Goal: Navigation & Orientation: Find specific page/section

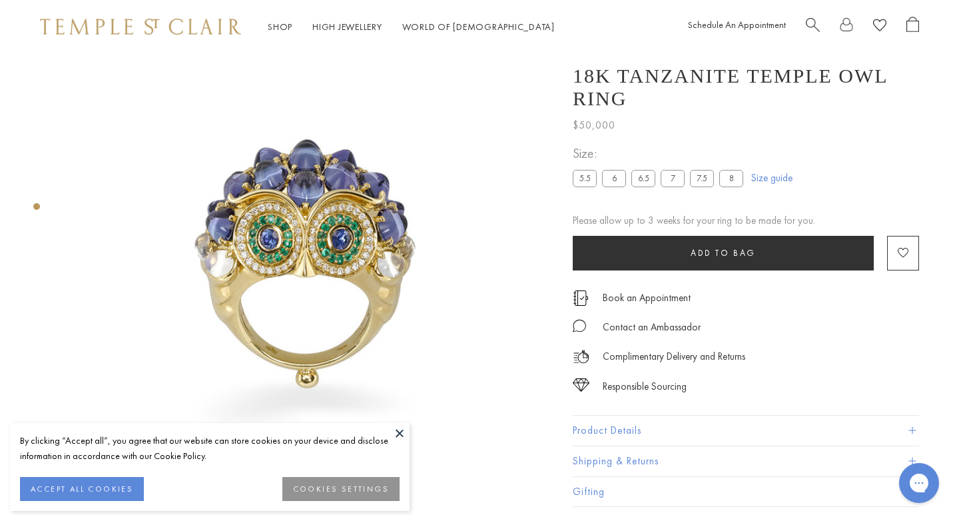
scroll to position [30, 0]
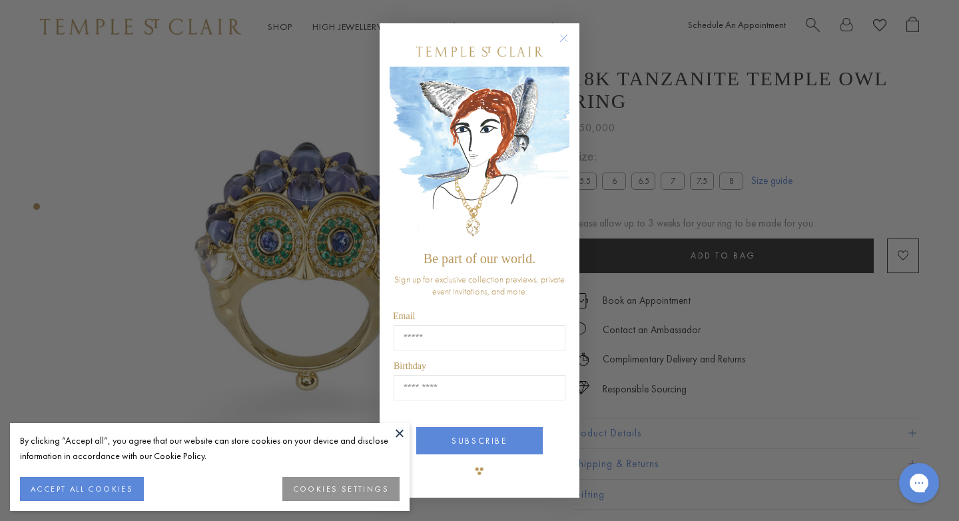
click at [564, 36] on circle "Close dialog" at bounding box center [564, 39] width 16 height 16
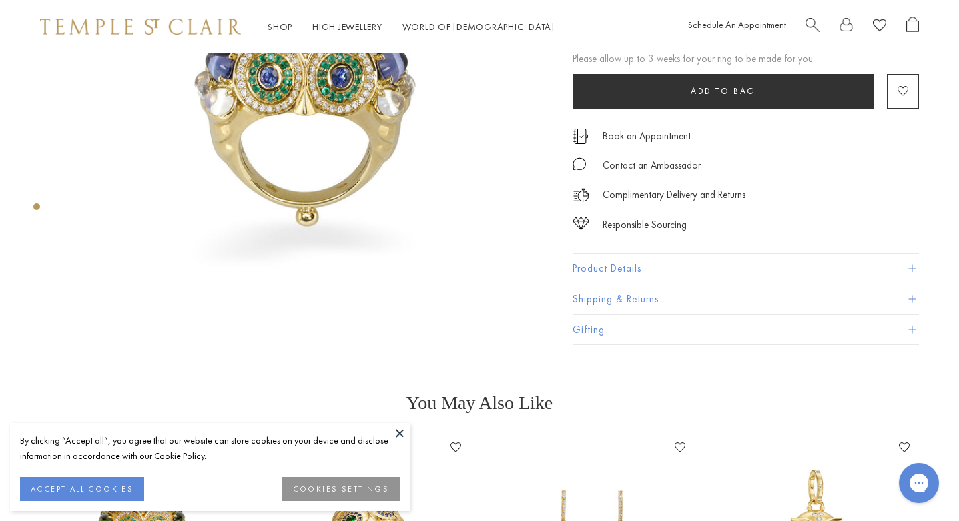
scroll to position [209, 0]
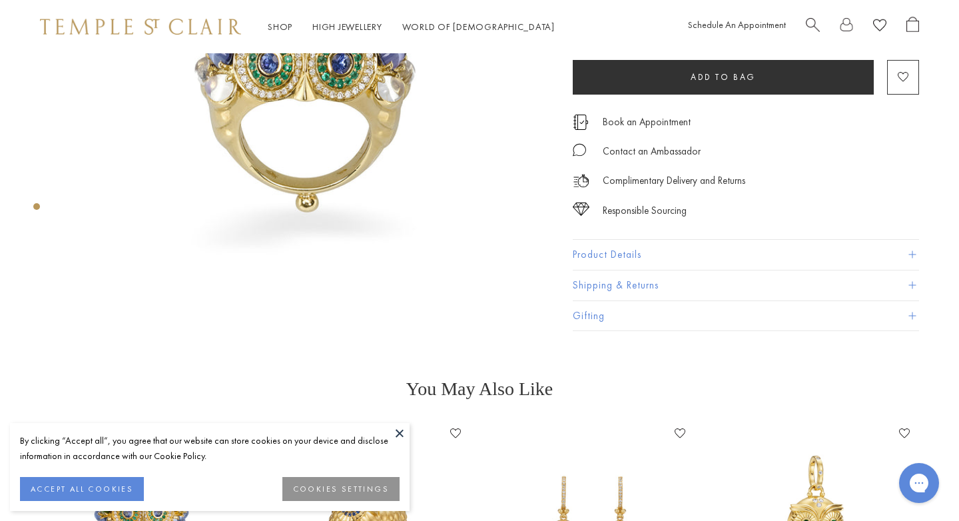
click at [595, 250] on button "Product Details" at bounding box center [746, 255] width 346 height 30
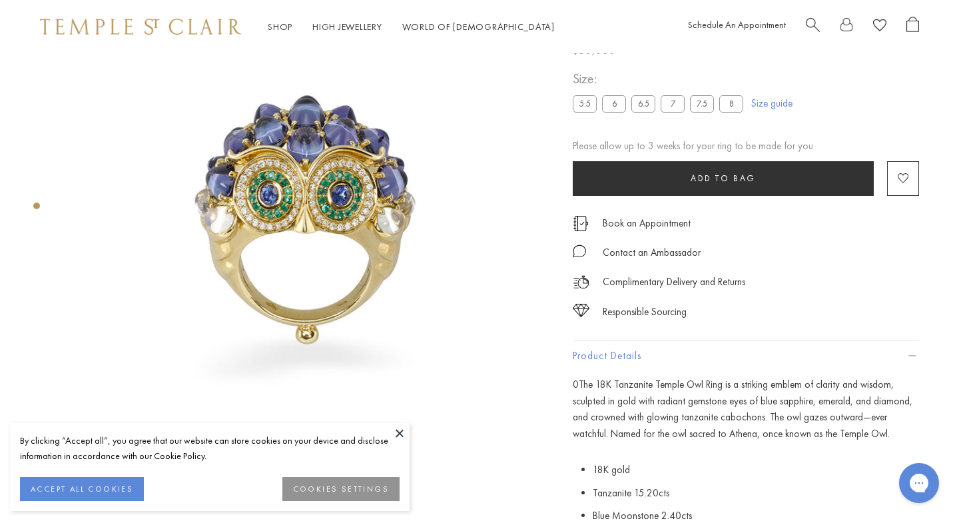
scroll to position [0, 0]
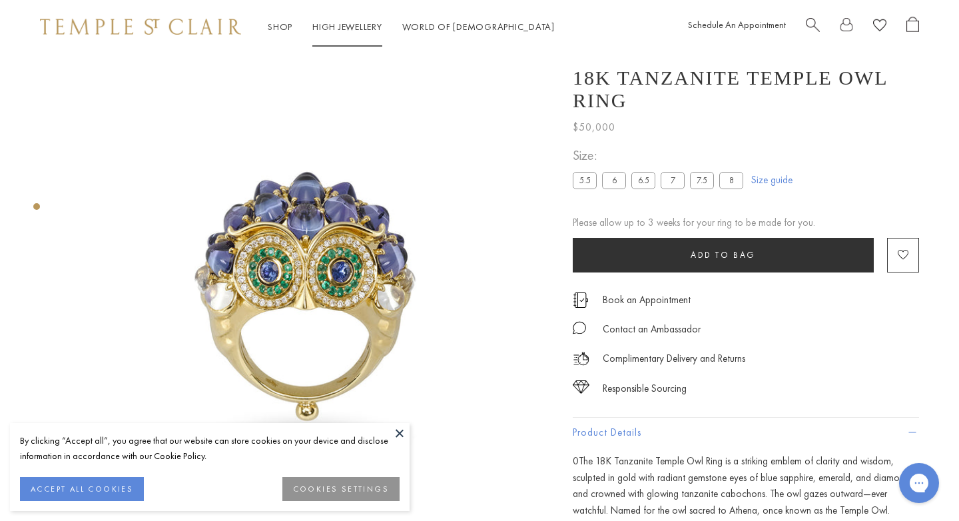
click at [321, 27] on link "High Jewellery High Jewellery" at bounding box center [347, 27] width 70 height 12
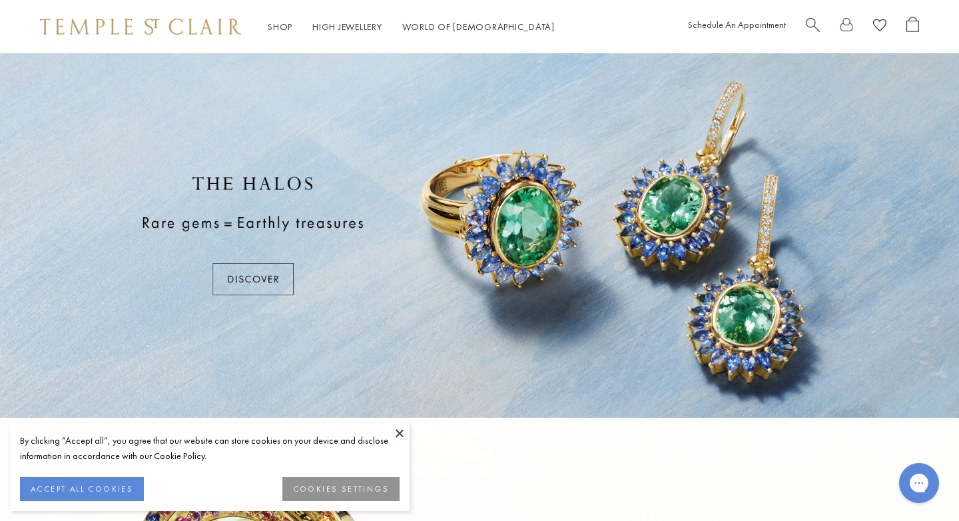
click at [398, 432] on button at bounding box center [400, 433] width 20 height 20
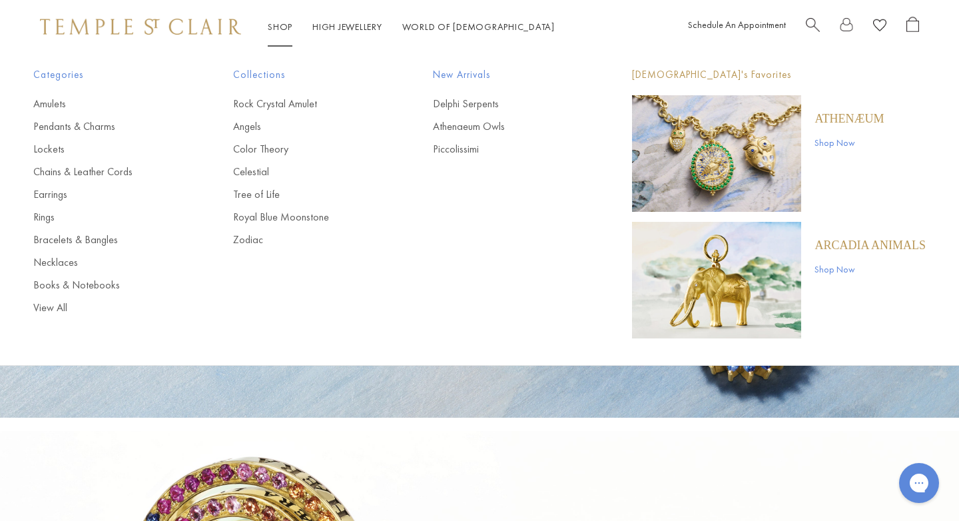
click at [286, 23] on link "Shop Shop" at bounding box center [280, 27] width 25 height 12
click at [48, 218] on link "Rings" at bounding box center [106, 217] width 147 height 15
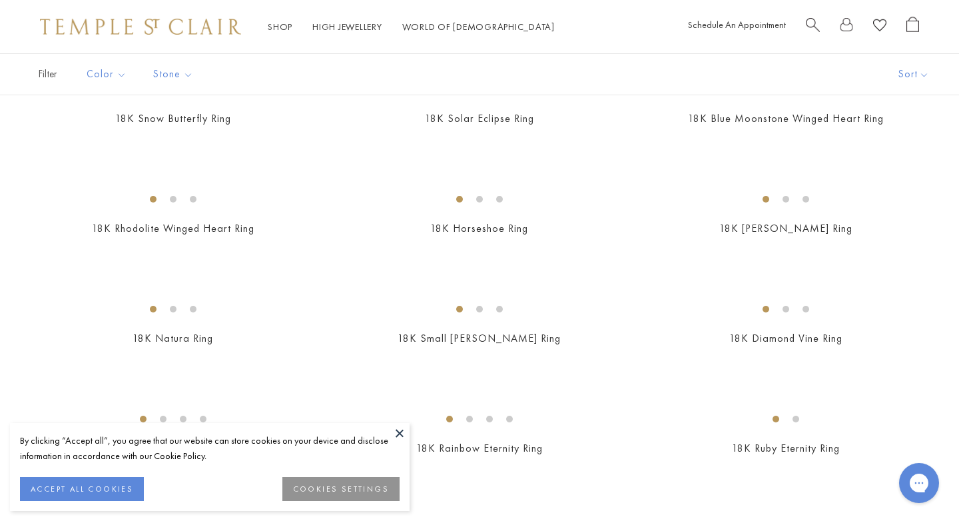
scroll to position [889, 0]
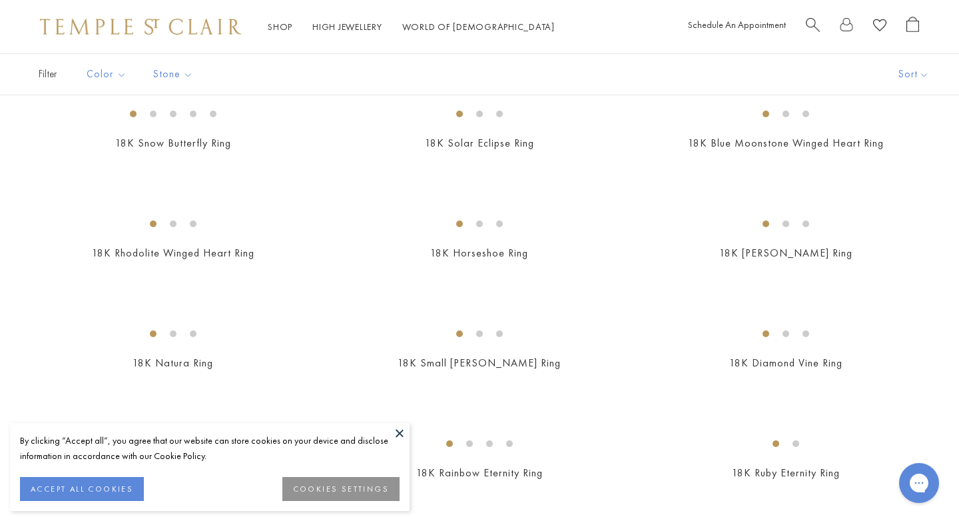
click at [0, 0] on img at bounding box center [0, 0] width 0 height 0
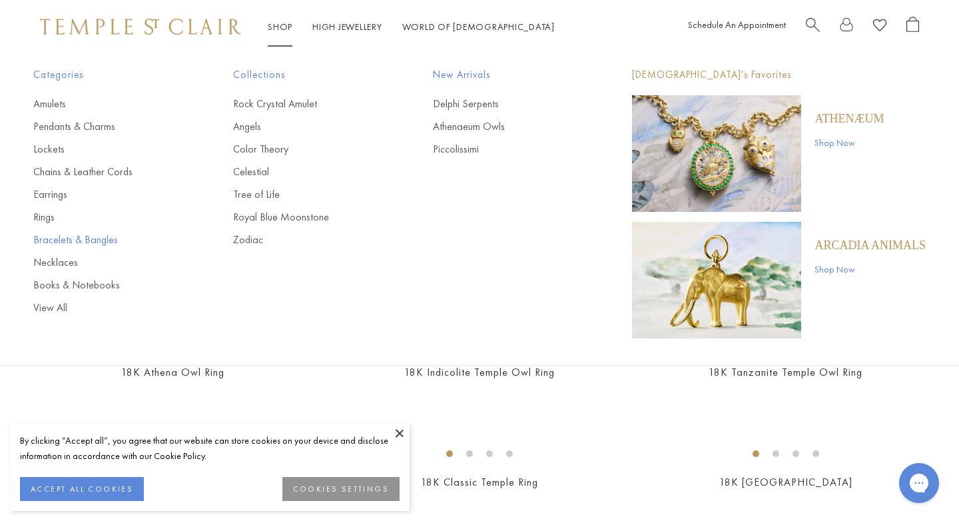
click at [68, 238] on link "Bracelets & Bangles" at bounding box center [106, 239] width 147 height 15
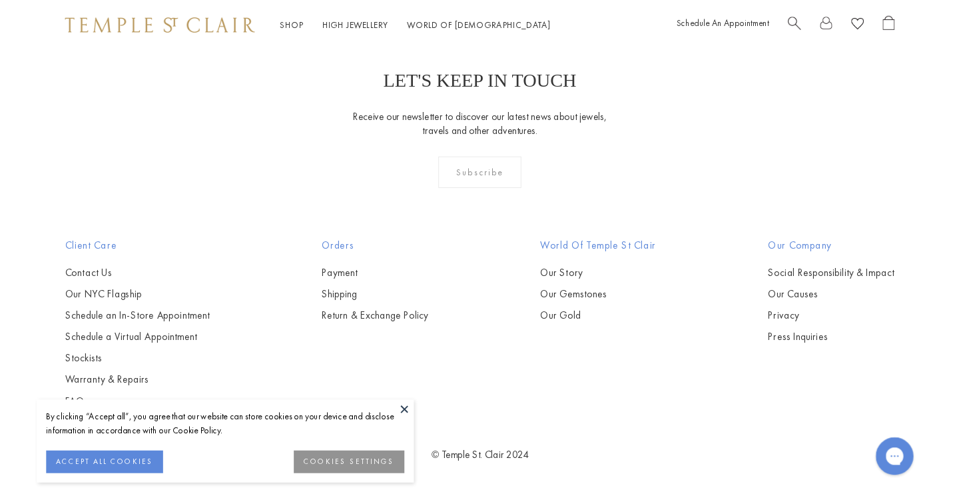
scroll to position [3848, 0]
